Goal: Check status: Check status

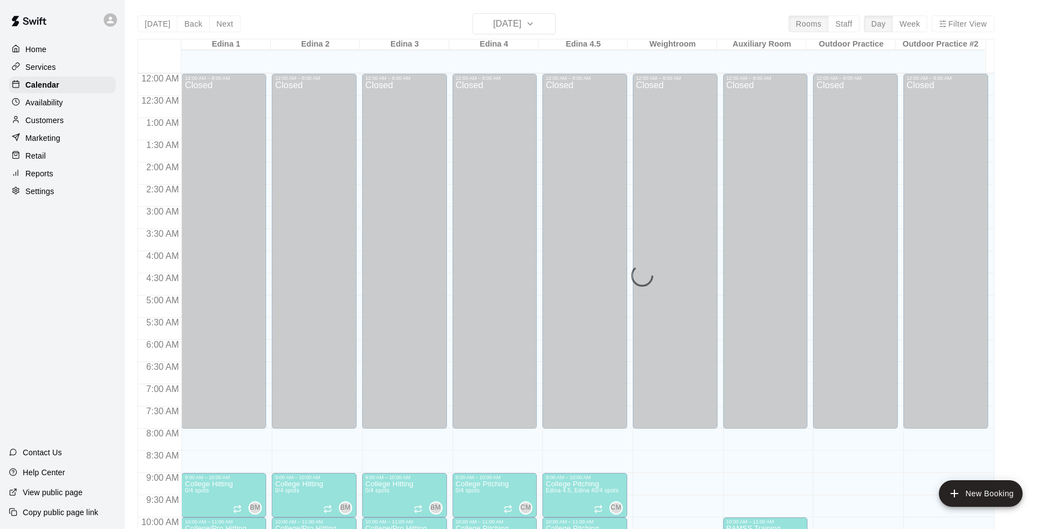
scroll to position [487, 0]
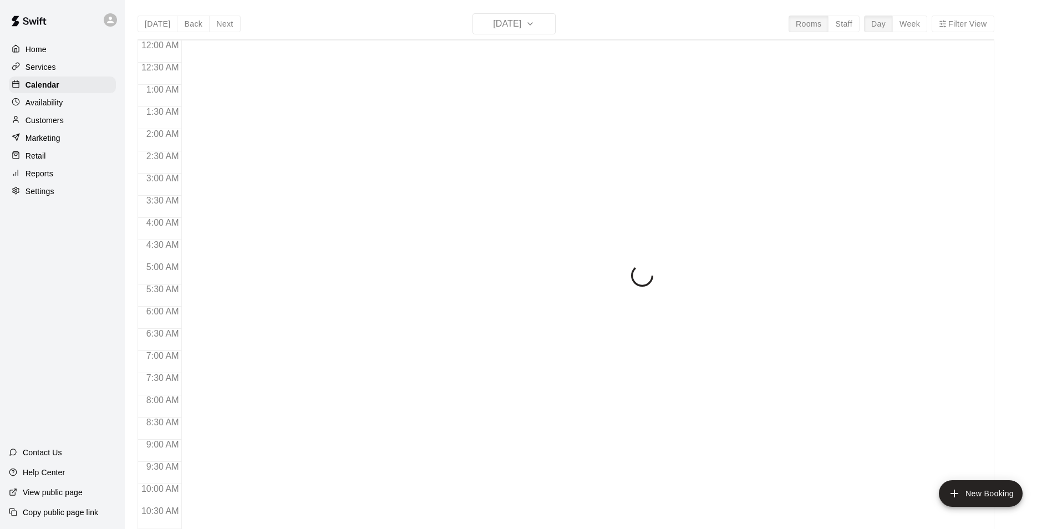
scroll to position [563, 0]
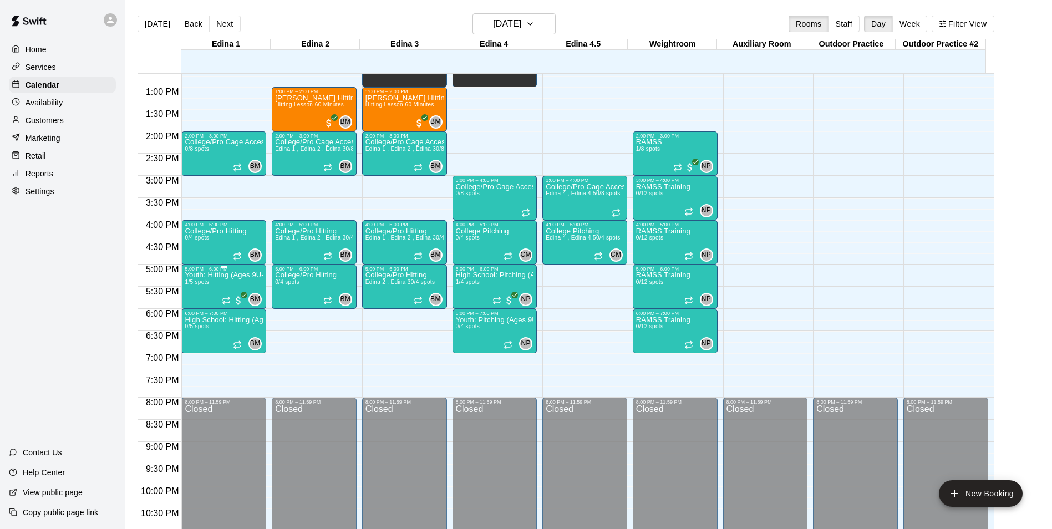
click at [192, 294] on div "Youth: Hitting (Ages 9U-13U) 1/5 spots" at bounding box center [224, 536] width 78 height 529
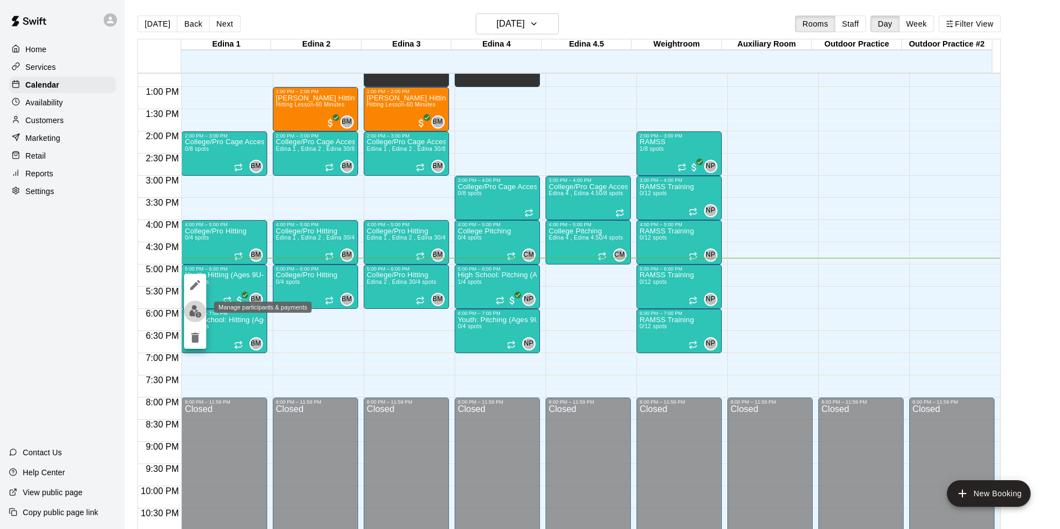
click at [192, 311] on img "edit" at bounding box center [195, 311] width 13 height 13
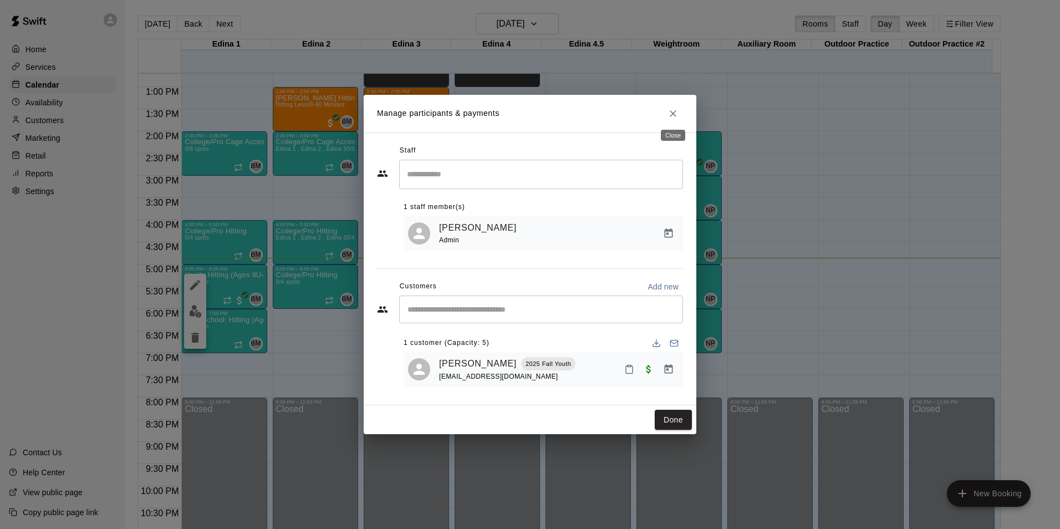
click at [668, 109] on icon "Close" at bounding box center [673, 113] width 11 height 11
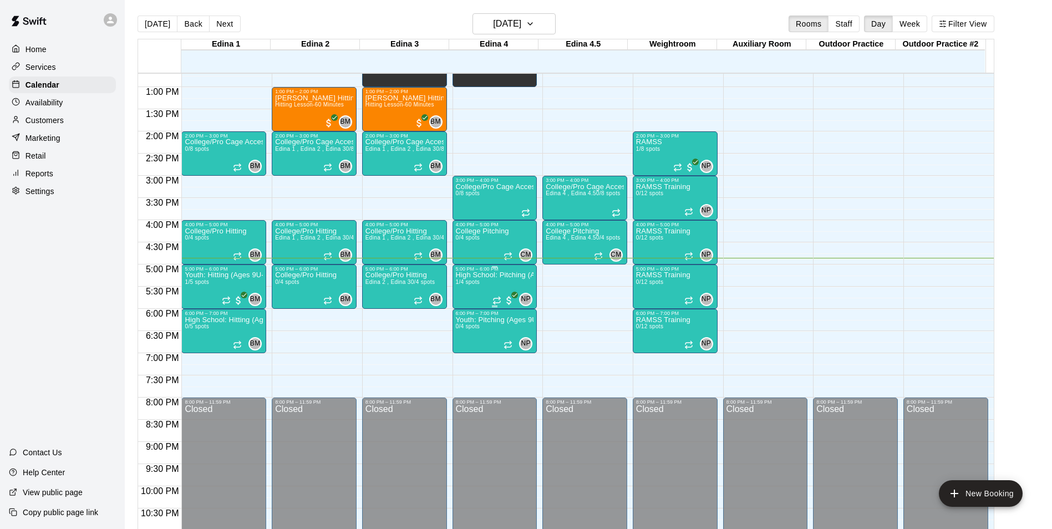
click at [483, 284] on div "High School: Pitching (Ages 14U-18U) 1/4 spots" at bounding box center [495, 536] width 78 height 529
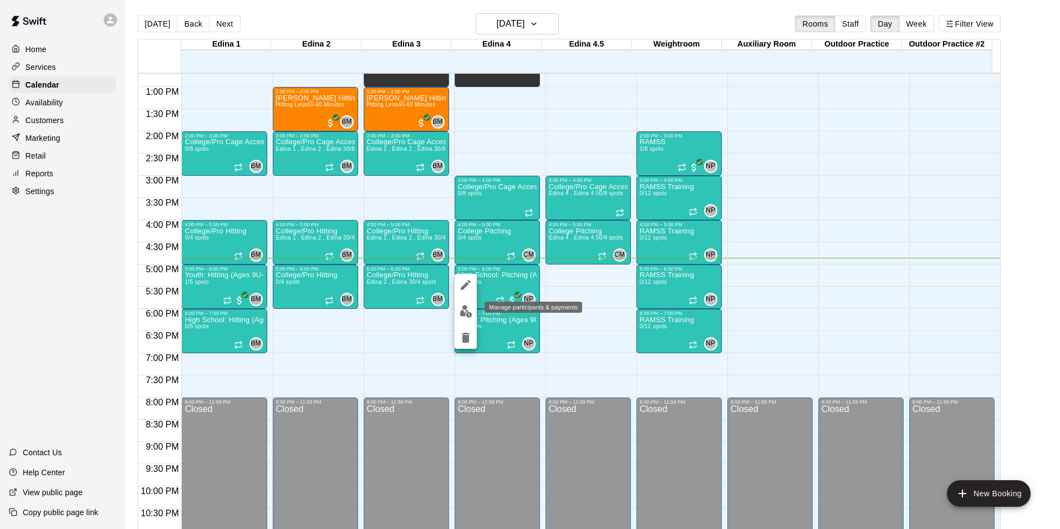
click at [470, 314] on img "edit" at bounding box center [466, 311] width 13 height 13
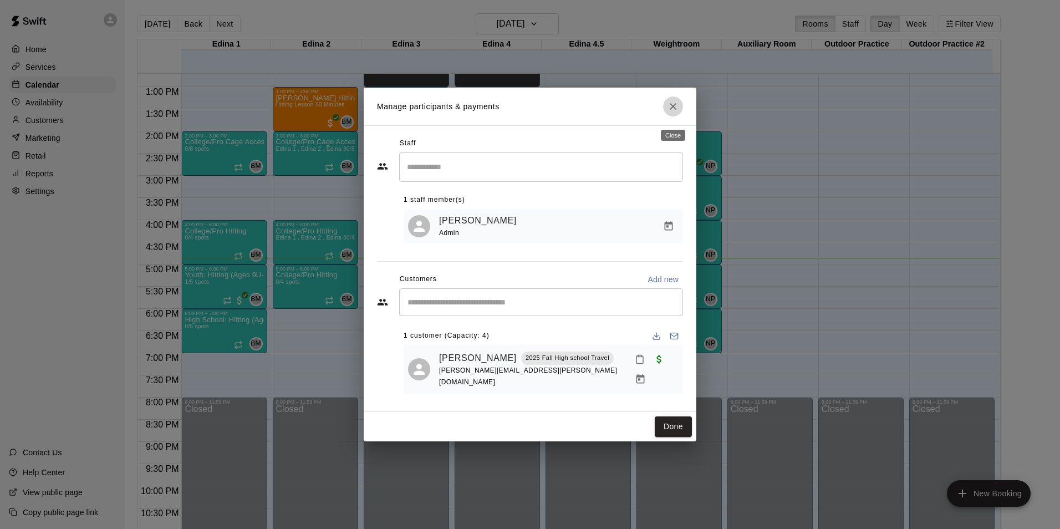
click at [665, 114] on button "Close" at bounding box center [673, 106] width 20 height 20
